Goal: Find specific page/section: Find specific page/section

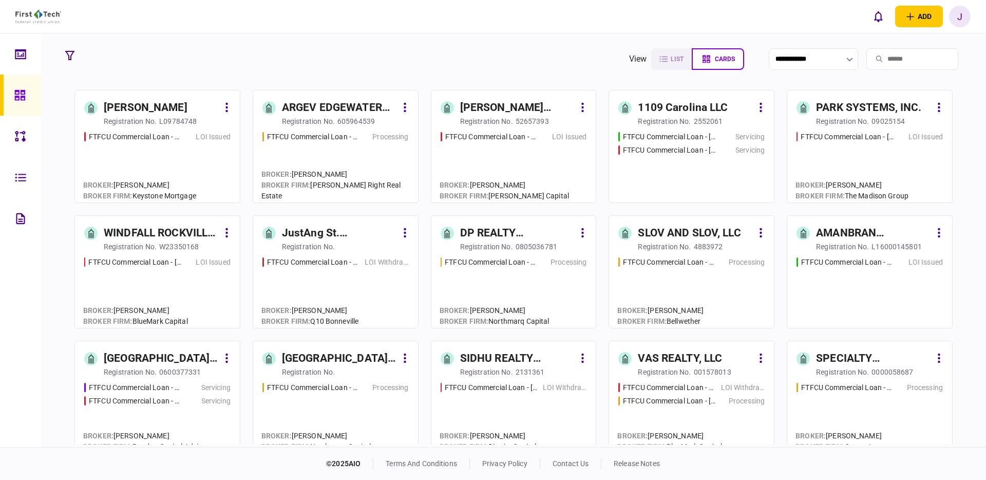
click at [325, 158] on div "FTFCU Commercial Loan - [STREET_ADDRESS] Processing" at bounding box center [335, 162] width 146 height 62
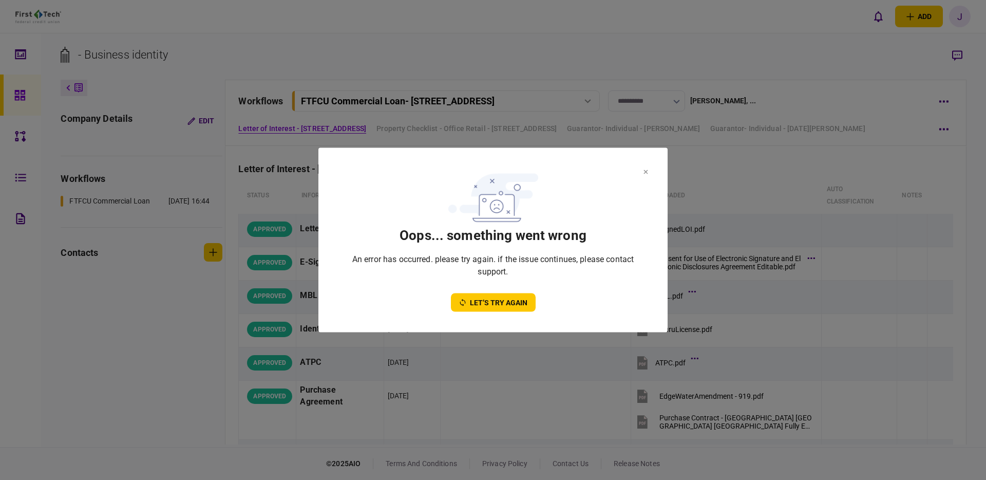
click at [649, 174] on section "oops... something went wrong An error has occurred. please try again. if the is…" at bounding box center [492, 240] width 349 height 184
click at [646, 174] on button at bounding box center [645, 171] width 5 height 8
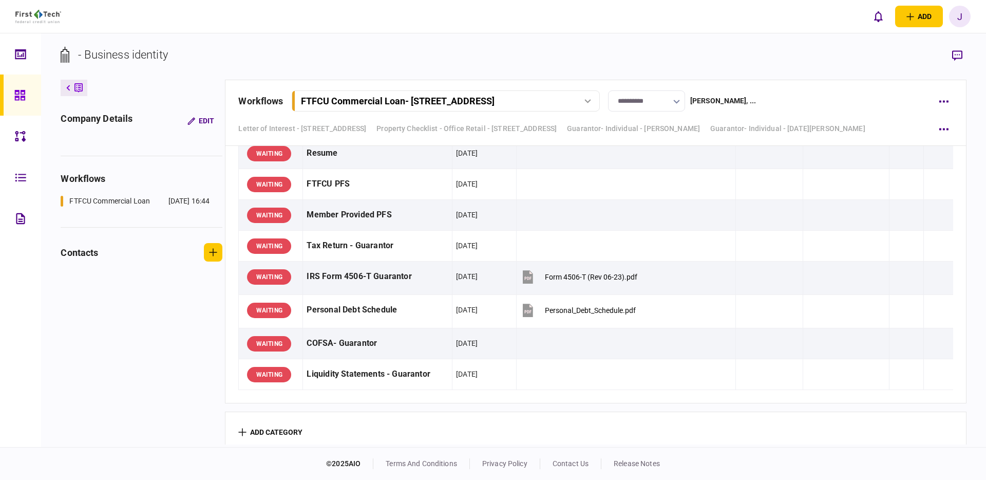
scroll to position [2891, 0]
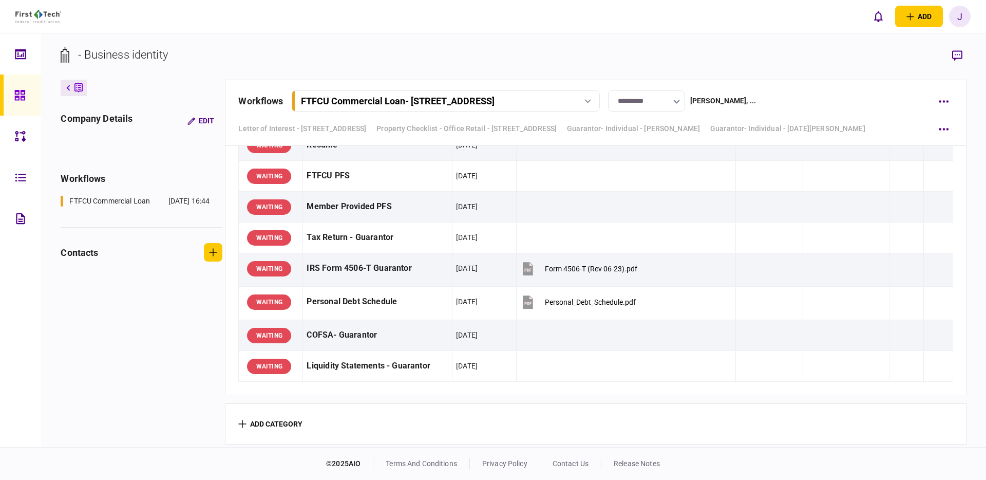
click at [18, 98] on icon at bounding box center [19, 95] width 10 height 10
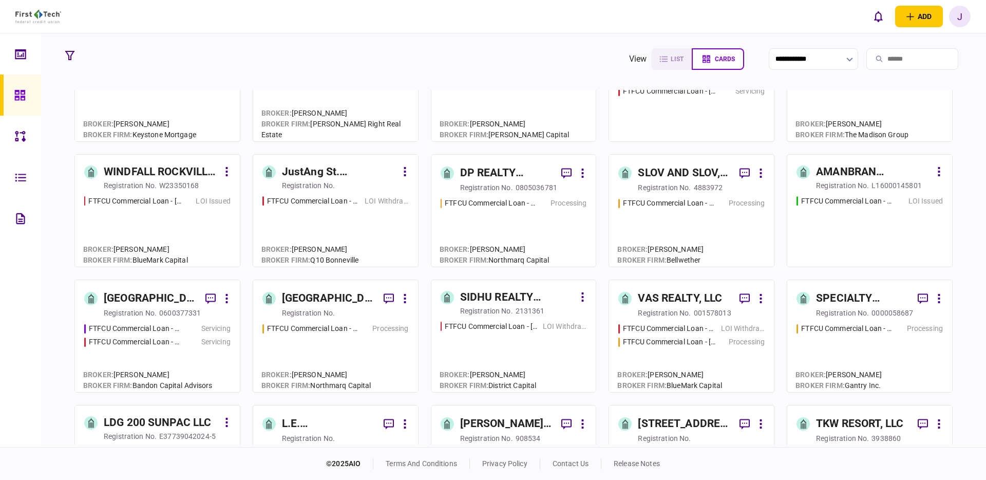
scroll to position [62, 0]
click at [502, 224] on div "FTFCU Commercial Loan - 566 W Farm to Market 1960 Processing" at bounding box center [514, 227] width 146 height 60
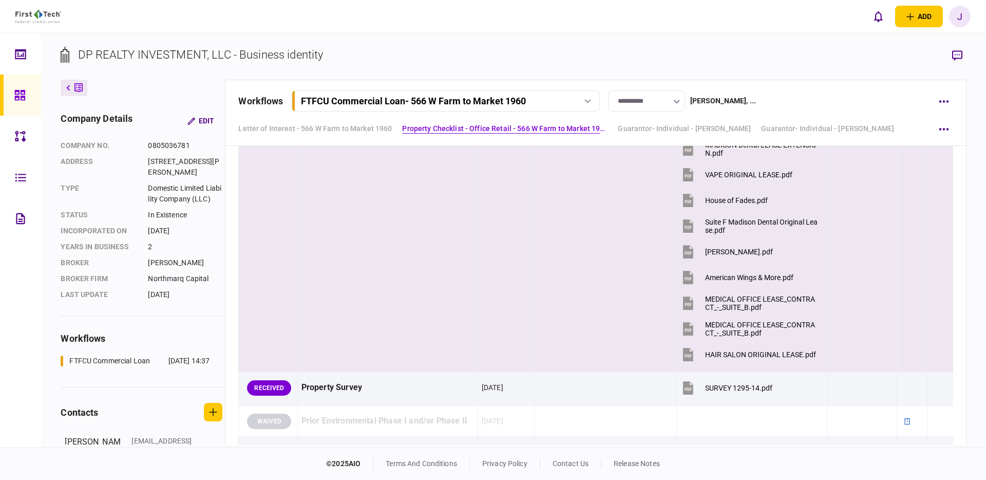
scroll to position [951, 0]
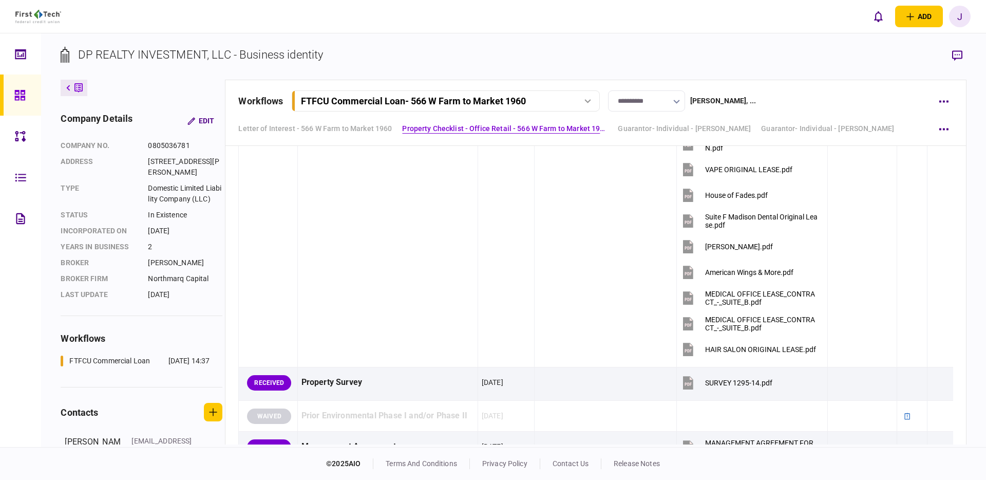
click at [964, 18] on div "J" at bounding box center [960, 17] width 22 height 22
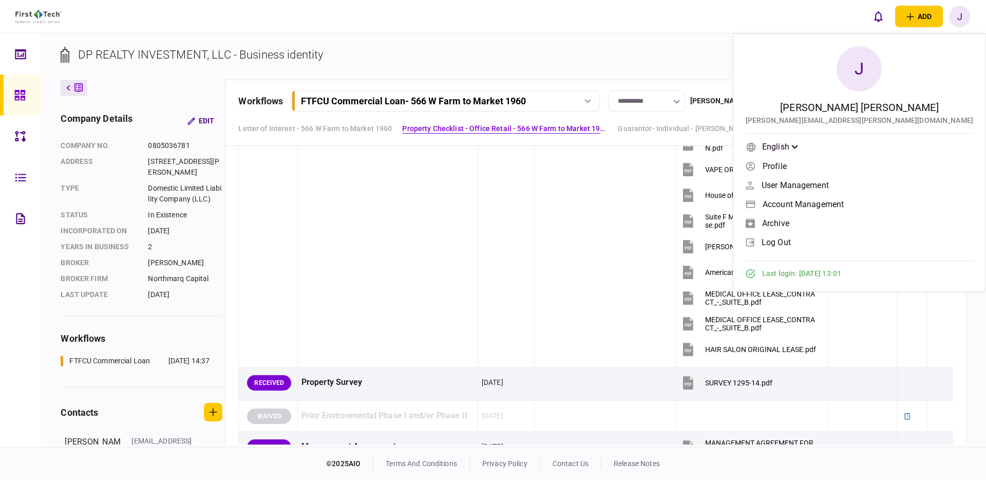
click at [791, 245] on span "log out" at bounding box center [775, 242] width 29 height 9
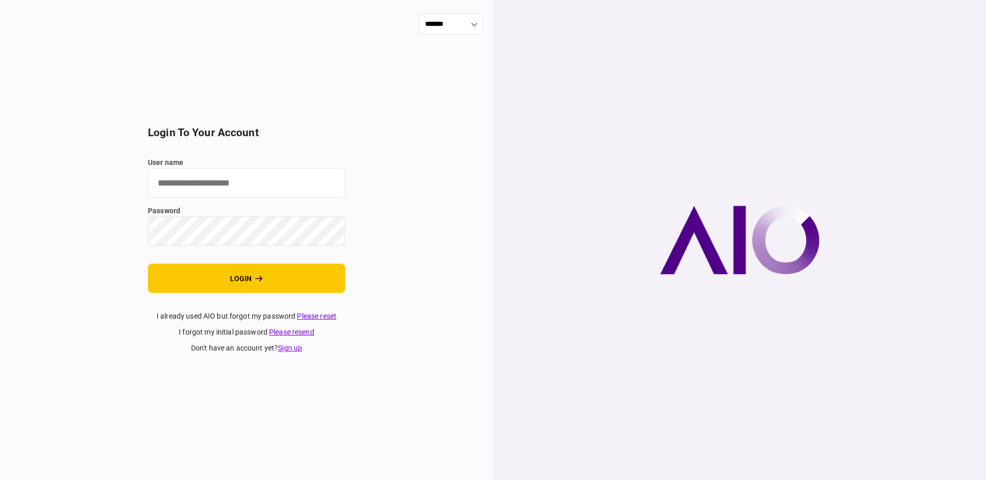
click at [308, 182] on input "user name" at bounding box center [246, 182] width 197 height 29
type input "**********"
